Goal: Information Seeking & Learning: Learn about a topic

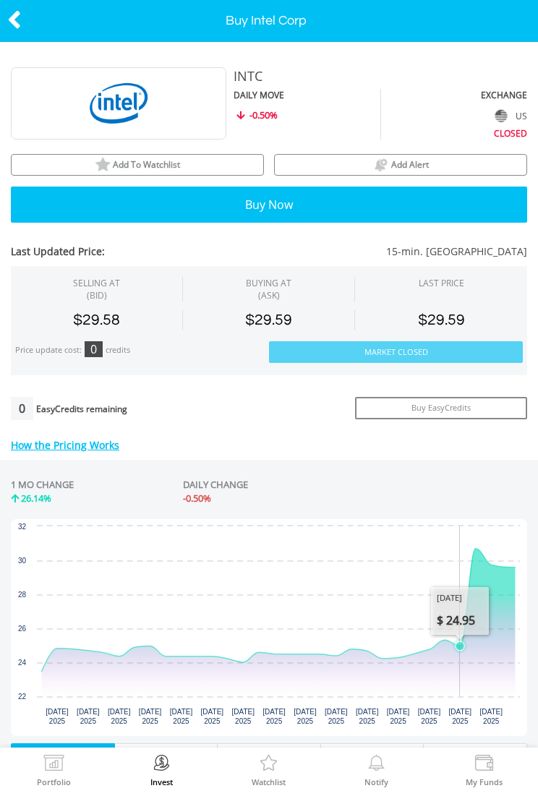
click at [460, 631] on icon "Interactive chart" at bounding box center [278, 609] width 473 height 123
click at [481, 559] on icon "Interactive chart" at bounding box center [278, 609] width 473 height 123
click at [427, 645] on icon "Monday, 15 Sep 2025, 24.755." at bounding box center [428, 649] width 9 height 9
click at [498, 548] on icon "Interactive chart" at bounding box center [278, 609] width 473 height 123
click at [410, 654] on icon "Interactive chart" at bounding box center [278, 609] width 473 height 123
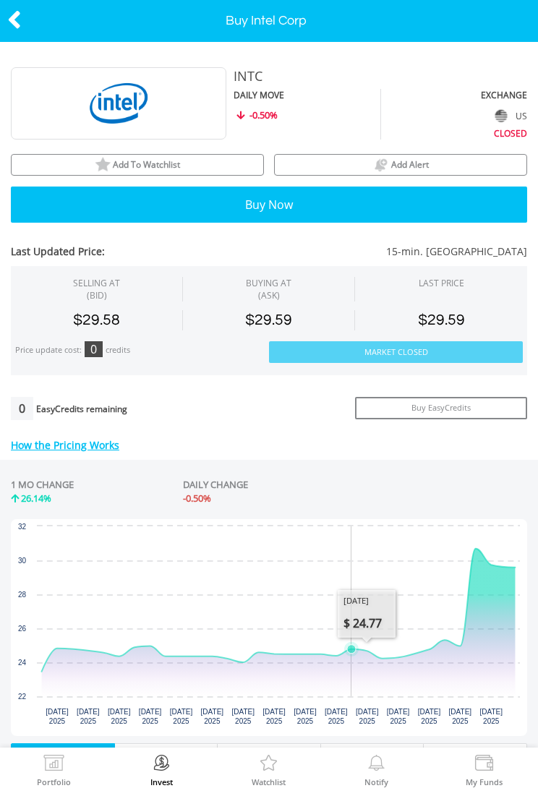
click at [352, 655] on icon "Interactive chart" at bounding box center [278, 609] width 473 height 123
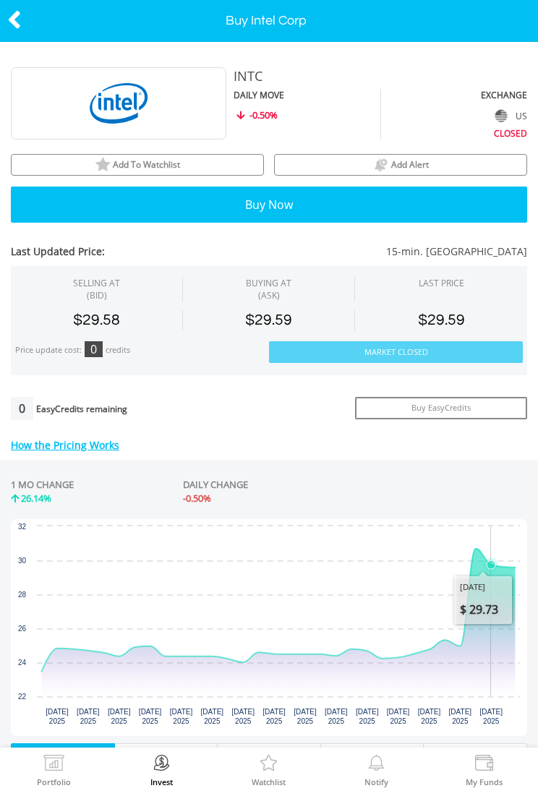
click at [489, 563] on icon "Friday, 19 Sep 2025, 29.735." at bounding box center [490, 564] width 9 height 9
click at [403, 653] on icon "Interactive chart" at bounding box center [278, 609] width 473 height 123
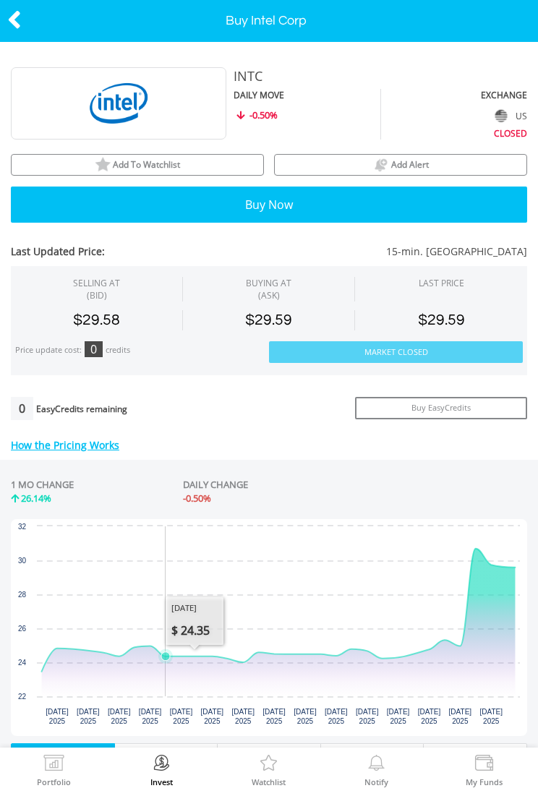
click at [184, 659] on icon "Interactive chart" at bounding box center [278, 609] width 473 height 123
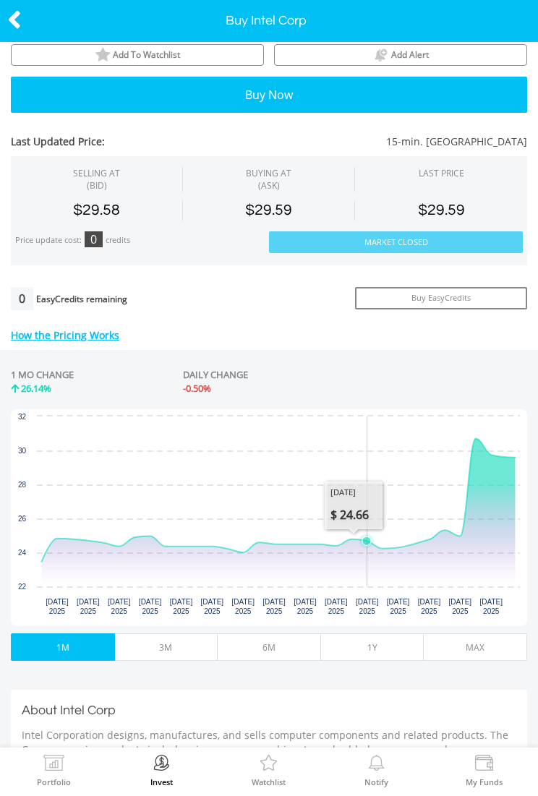
scroll to position [111, 0]
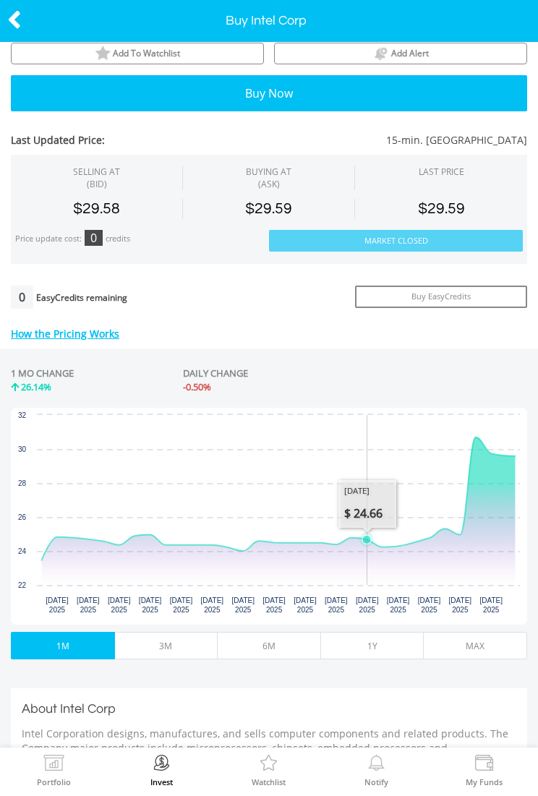
click at [363, 643] on button "1Y" at bounding box center [372, 645] width 104 height 27
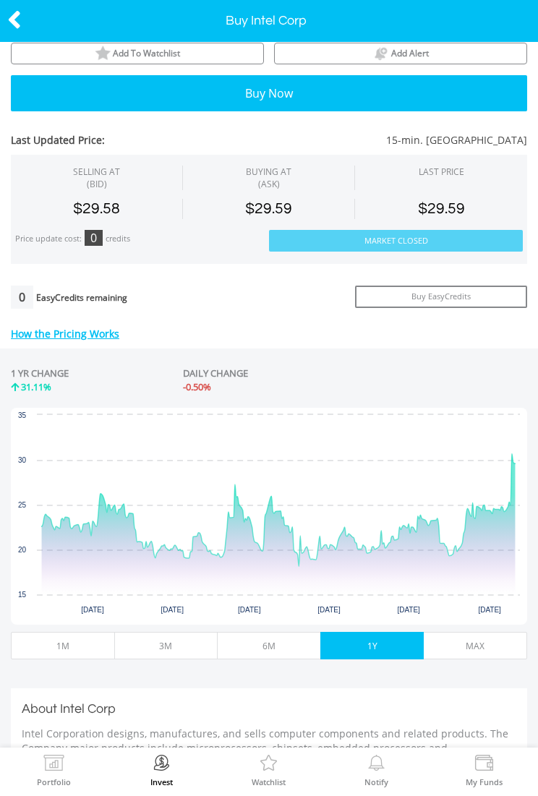
click at [458, 647] on button "MAX" at bounding box center [475, 645] width 104 height 27
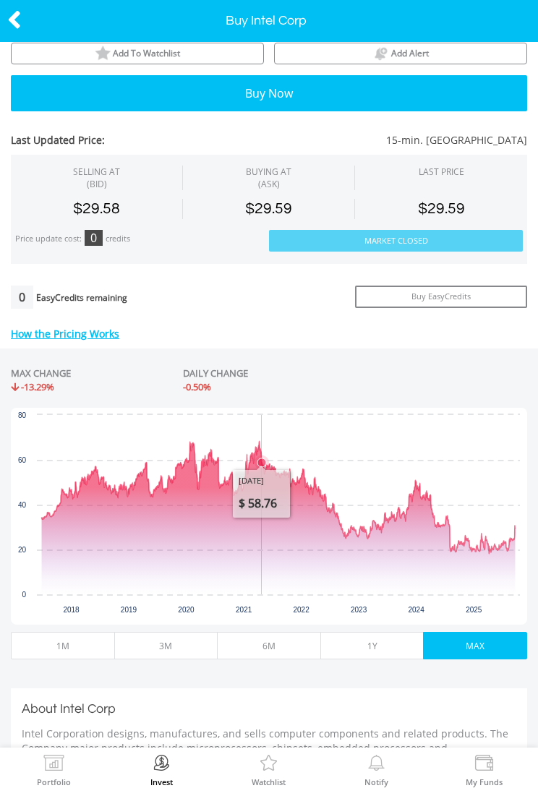
click at [262, 446] on icon "Interactive chart" at bounding box center [278, 498] width 473 height 112
click at [251, 446] on icon "Interactive chart" at bounding box center [251, 453] width 14 height 14
click at [181, 442] on icon "Interactive chart" at bounding box center [278, 498] width 473 height 112
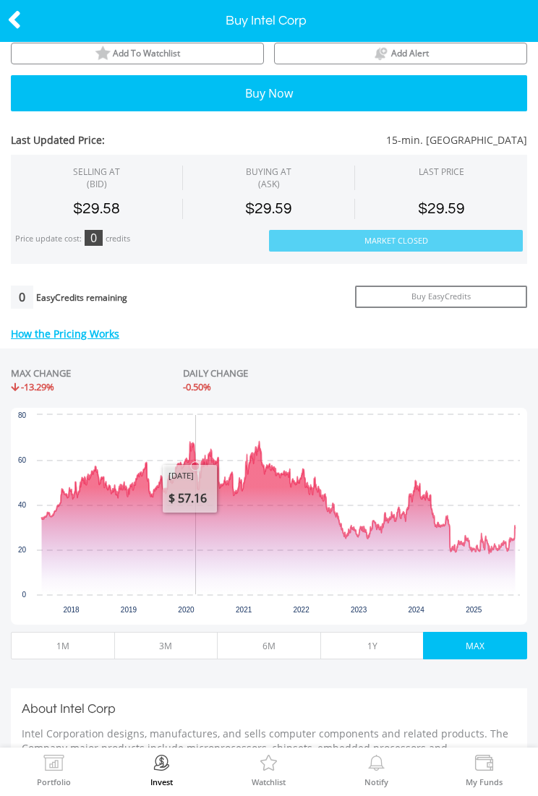
scroll to position [112, 0]
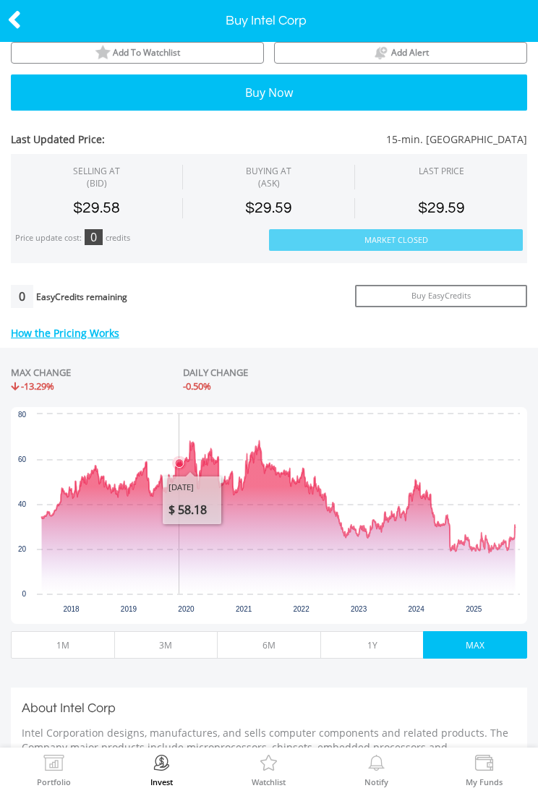
click at [180, 441] on icon "Interactive chart" at bounding box center [278, 497] width 473 height 112
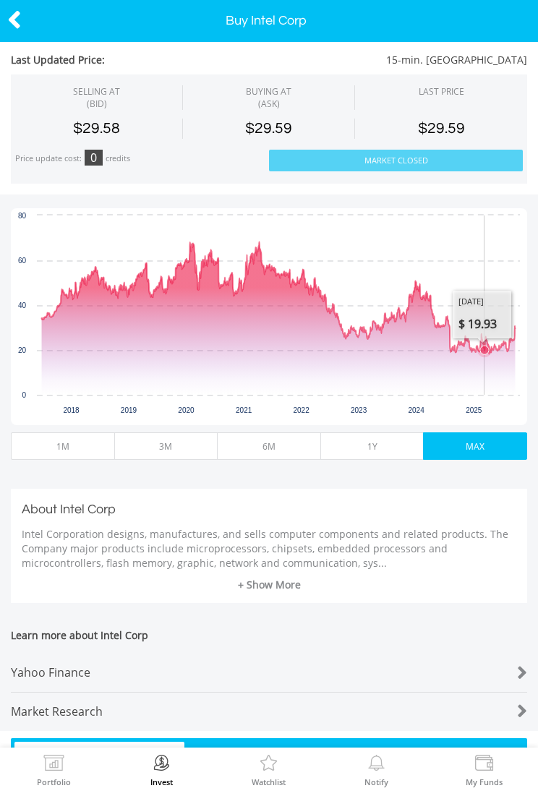
scroll to position [351, 0]
